Goal: Task Accomplishment & Management: Use online tool/utility

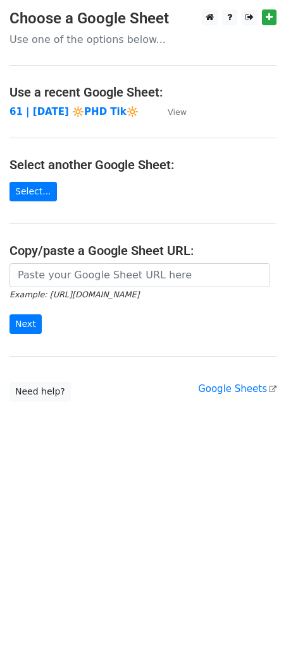
click at [67, 103] on main "Choose a Google Sheet Use one of the options below... Use a recent Google Sheet…" at bounding box center [143, 205] width 286 height 392
click at [76, 110] on strong "61 | [DATE] 🔆PHD Tik🔆" at bounding box center [73, 111] width 129 height 11
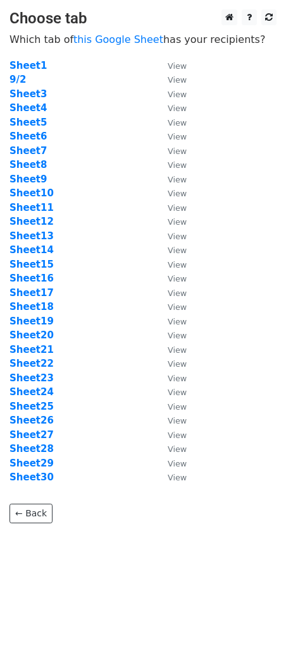
drag, startPoint x: 73, startPoint y: 248, endPoint x: 49, endPoint y: 413, distance: 167.1
click at [71, 251] on td "Sheet14" at bounding box center [81, 250] width 145 height 15
click at [33, 473] on strong "Sheet30" at bounding box center [31, 477] width 44 height 11
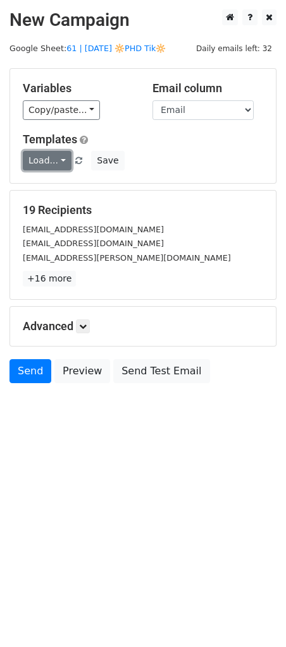
click at [49, 160] on link "Load..." at bounding box center [47, 161] width 49 height 20
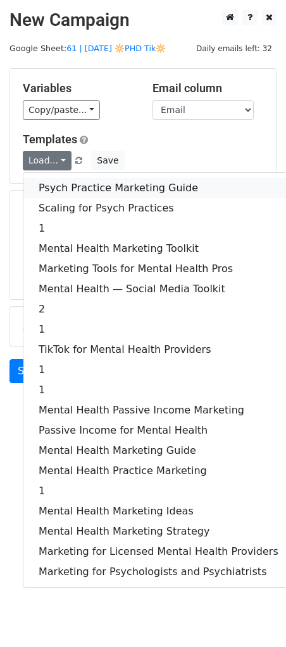
click at [106, 191] on link "Psych Practice Marketing Guide" at bounding box center [158, 188] width 270 height 20
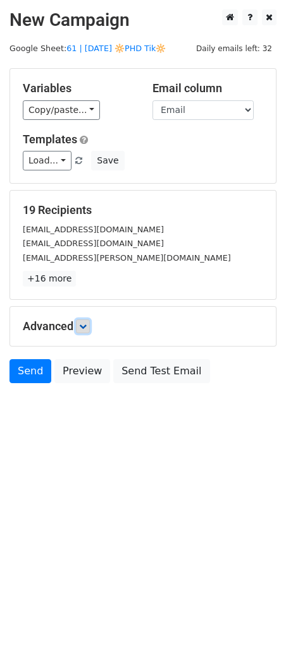
click at [85, 325] on icon at bounding box center [83, 327] width 8 height 8
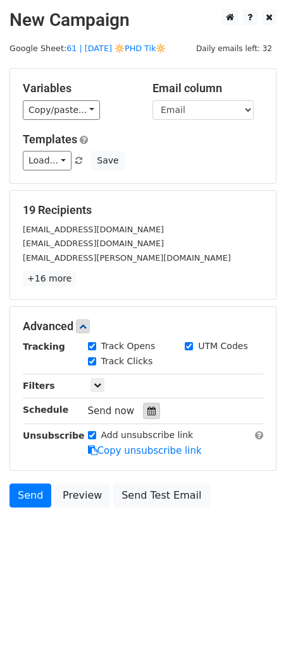
click at [143, 404] on div at bounding box center [151, 411] width 17 height 16
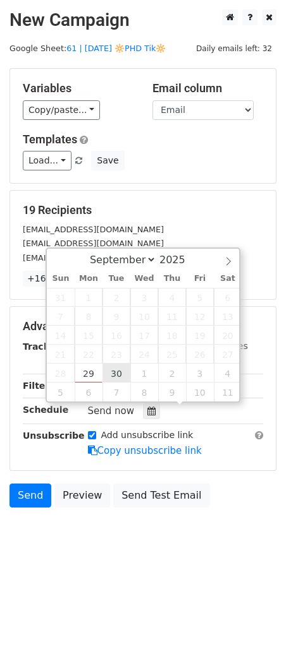
type input "2025-09-30 12:00"
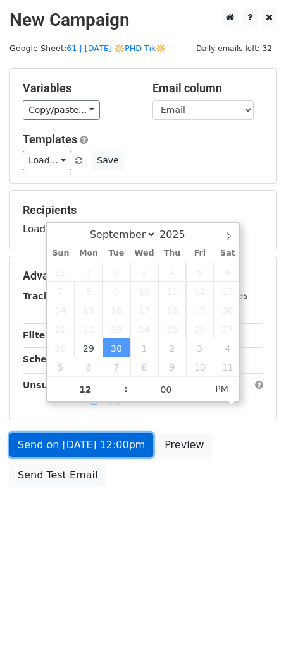
click at [109, 433] on link "Send on Sep 30 at 12:00pm" at bounding box center [80, 445] width 143 height 24
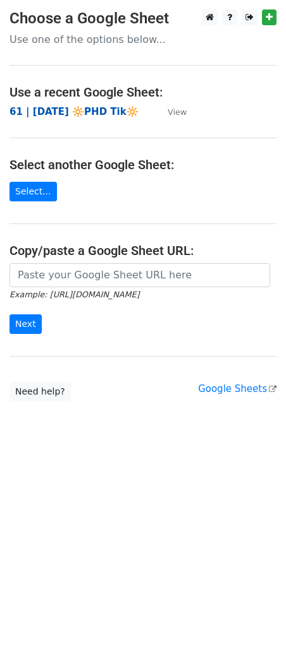
click at [90, 113] on strong "61 | SEPT 2 🔆PHD Tik🔆" at bounding box center [73, 111] width 129 height 11
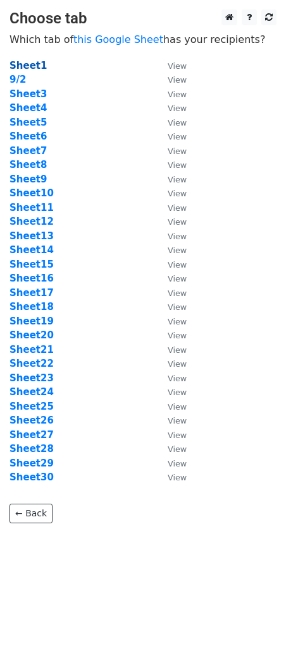
click at [35, 63] on strong "Sheet1" at bounding box center [27, 65] width 37 height 11
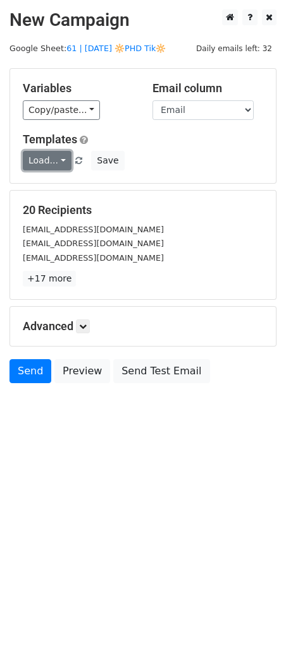
click at [59, 164] on link "Load..." at bounding box center [47, 161] width 49 height 20
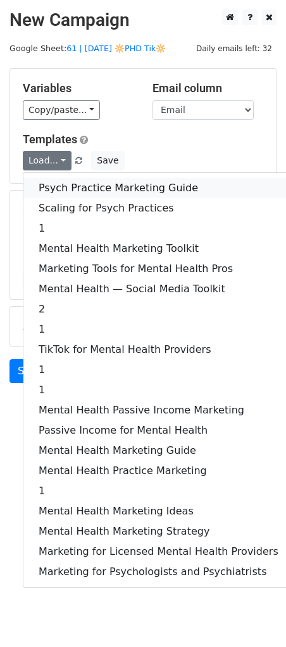
click at [93, 192] on link "Psych Practice Marketing Guide" at bounding box center [158, 188] width 270 height 20
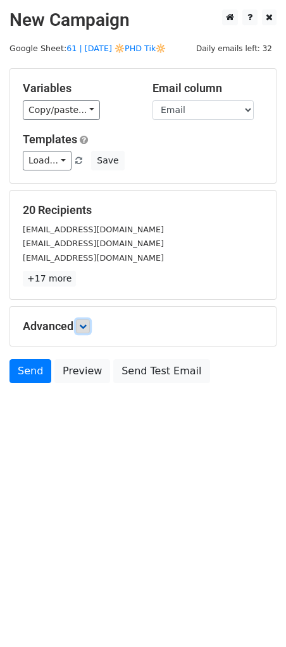
click at [90, 329] on link at bounding box center [83, 327] width 14 height 14
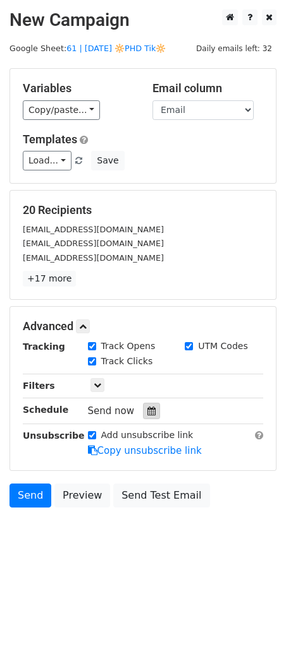
click at [147, 408] on icon at bounding box center [151, 411] width 8 height 9
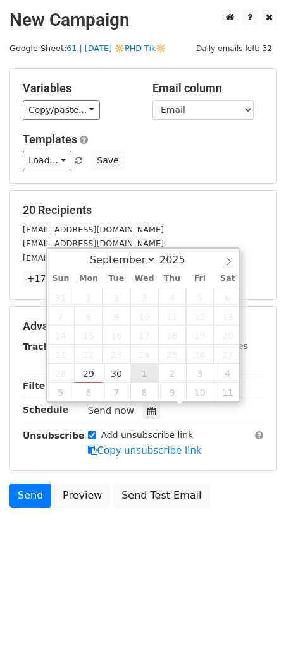
type input "[DATE] 12:00"
select select "9"
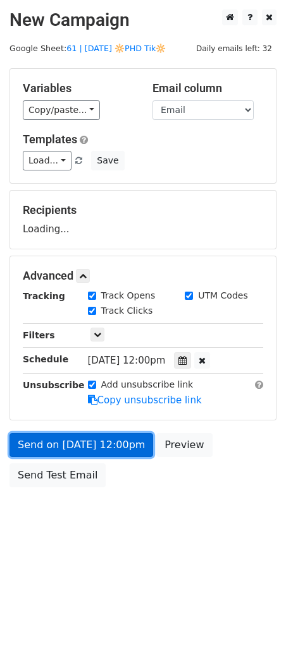
click at [116, 450] on link "Send on [DATE] 12:00pm" at bounding box center [80, 445] width 143 height 24
